Goal: Task Accomplishment & Management: Manage account settings

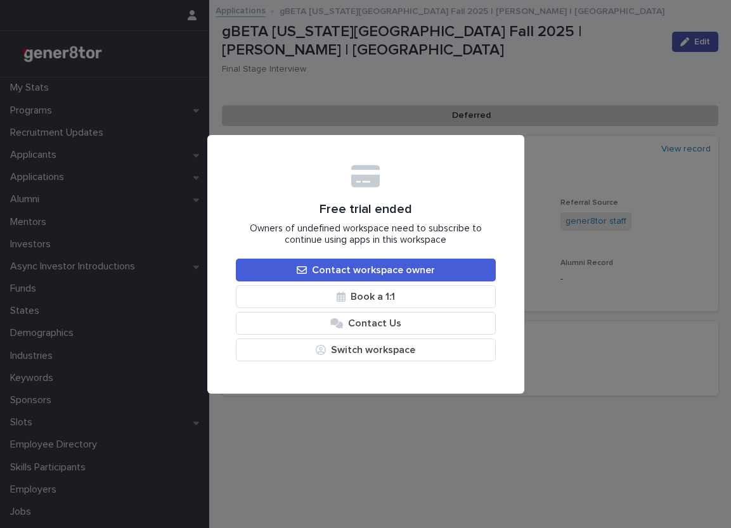
click at [378, 441] on div "Free trial ended Owners of undefined workspace need to subscribe to continue us…" at bounding box center [365, 264] width 731 height 528
click at [325, 355] on button "Switch workspace" at bounding box center [366, 350] width 260 height 23
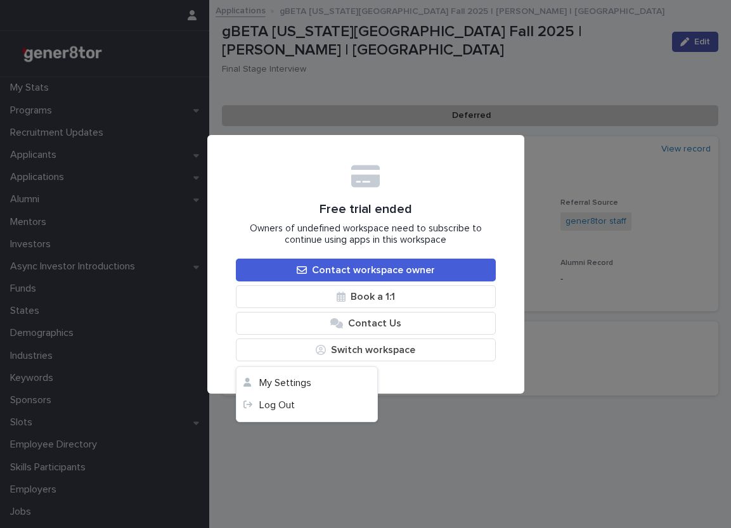
click at [501, 433] on div "Free trial ended Owners of undefined workspace need to subscribe to continue us…" at bounding box center [365, 264] width 731 height 528
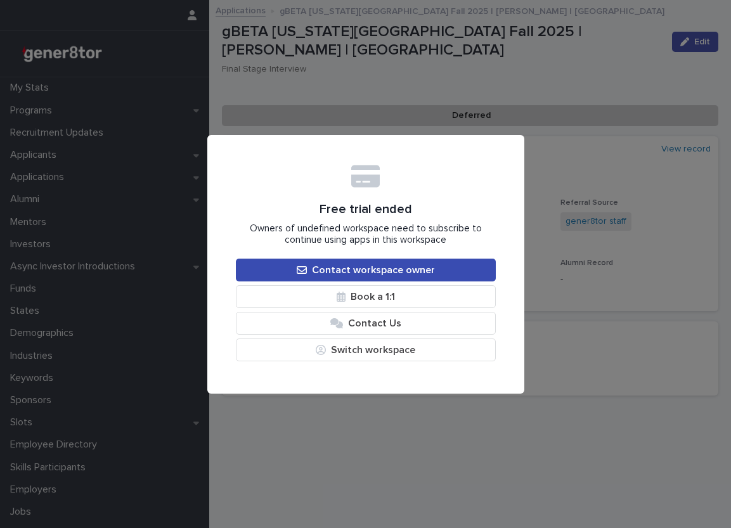
click at [287, 262] on link "Contact workspace owner" at bounding box center [366, 270] width 260 height 23
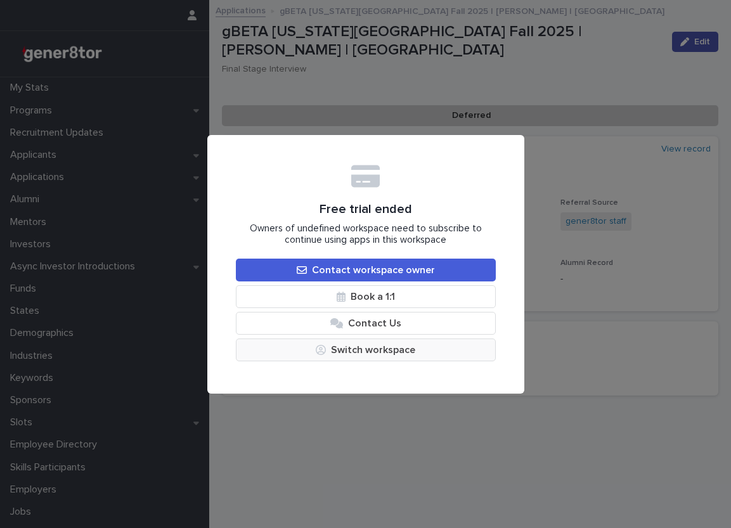
click at [331, 348] on div "button" at bounding box center [323, 350] width 15 height 10
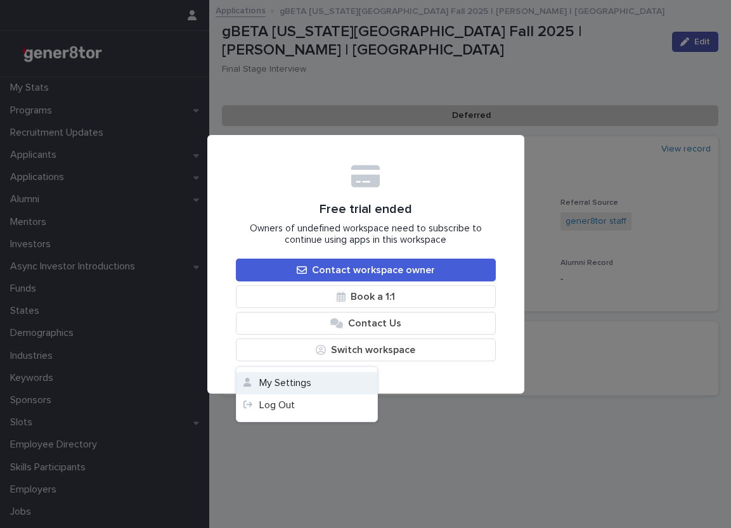
click at [320, 385] on button "My Settings" at bounding box center [307, 383] width 141 height 22
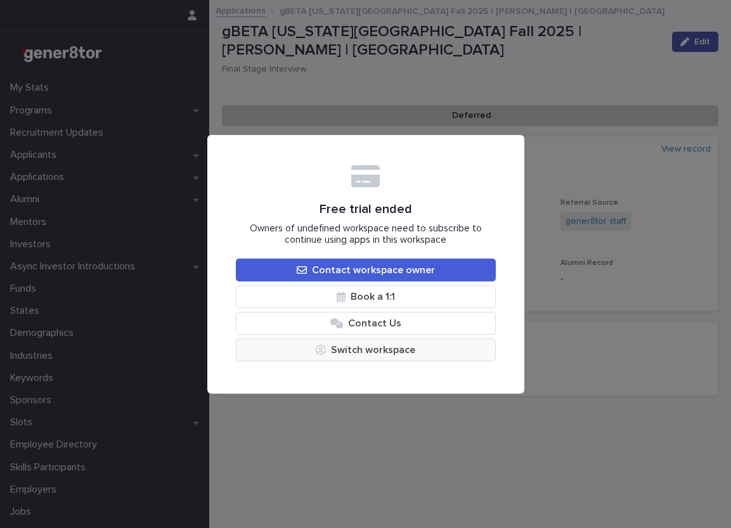
click at [258, 349] on button "Switch workspace" at bounding box center [366, 350] width 260 height 23
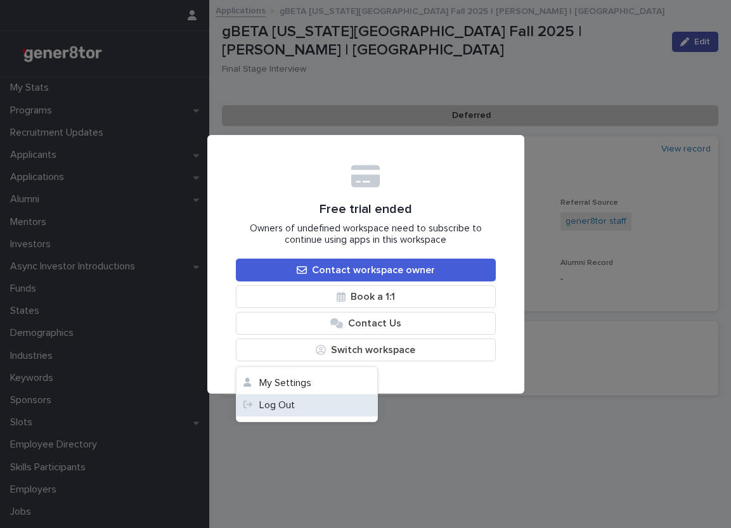
click at [259, 403] on link "Log Out" at bounding box center [307, 405] width 141 height 22
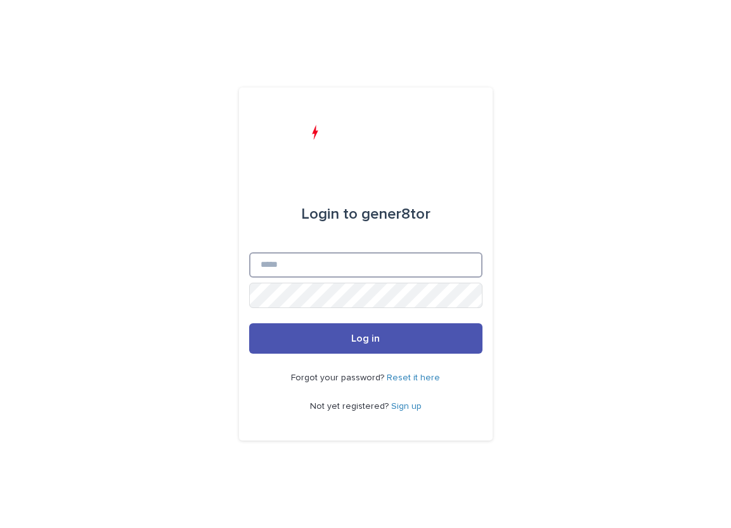
click at [299, 271] on input "Email" at bounding box center [365, 264] width 233 height 25
type input "**********"
click at [415, 380] on link "Reset it here" at bounding box center [413, 378] width 53 height 9
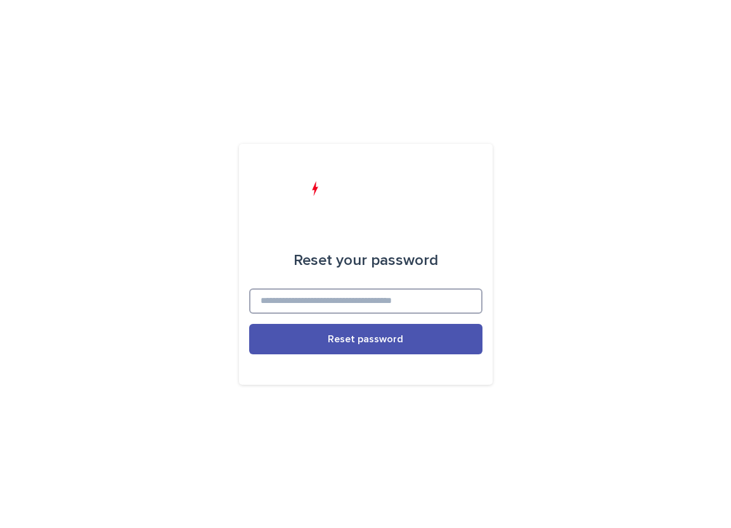
click at [403, 298] on input at bounding box center [365, 301] width 233 height 25
type input "**********"
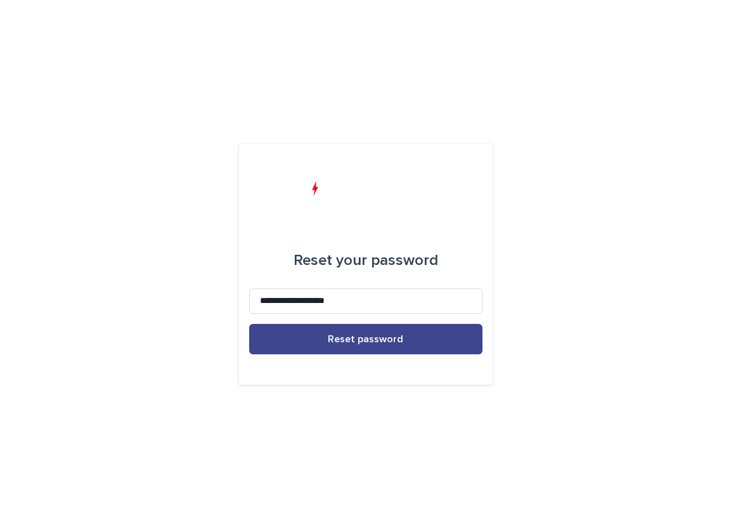
click at [393, 342] on span "Reset password" at bounding box center [365, 339] width 75 height 10
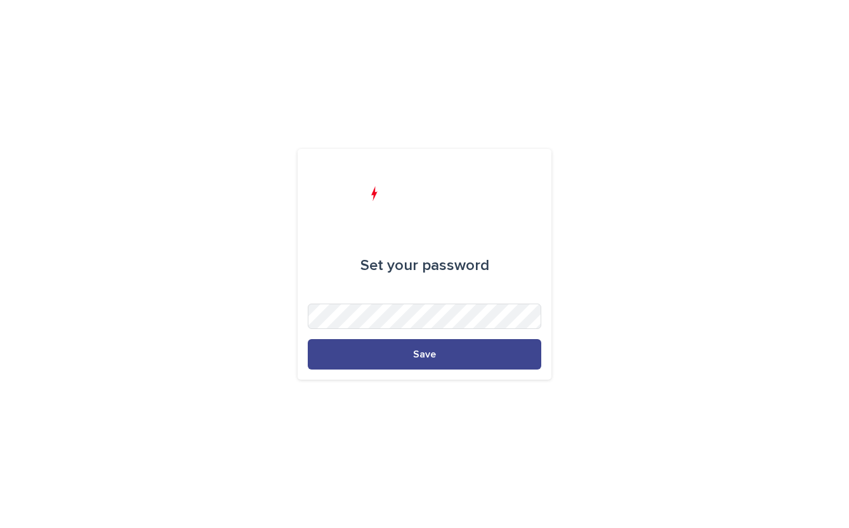
click at [407, 356] on button "Save" at bounding box center [424, 354] width 233 height 30
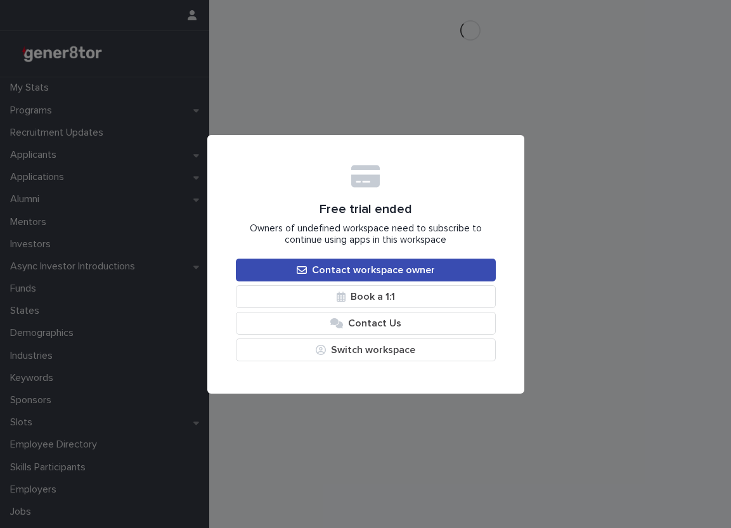
click at [328, 275] on span "Contact workspace owner" at bounding box center [373, 270] width 123 height 10
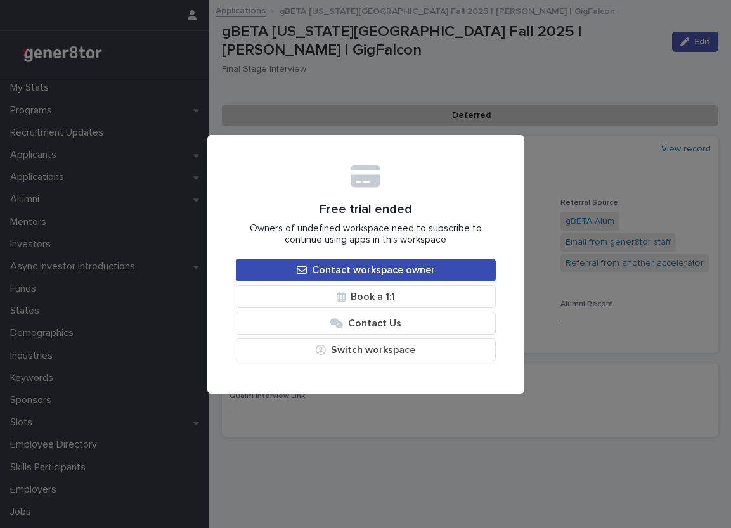
click at [278, 270] on link "Contact workspace owner" at bounding box center [366, 270] width 260 height 23
click at [289, 277] on link "Contact workspace owner" at bounding box center [366, 270] width 260 height 23
click at [289, 271] on link "Contact workspace owner" at bounding box center [366, 270] width 260 height 23
click at [338, 263] on link "Contact workspace owner" at bounding box center [366, 270] width 260 height 23
